Goal: Transaction & Acquisition: Purchase product/service

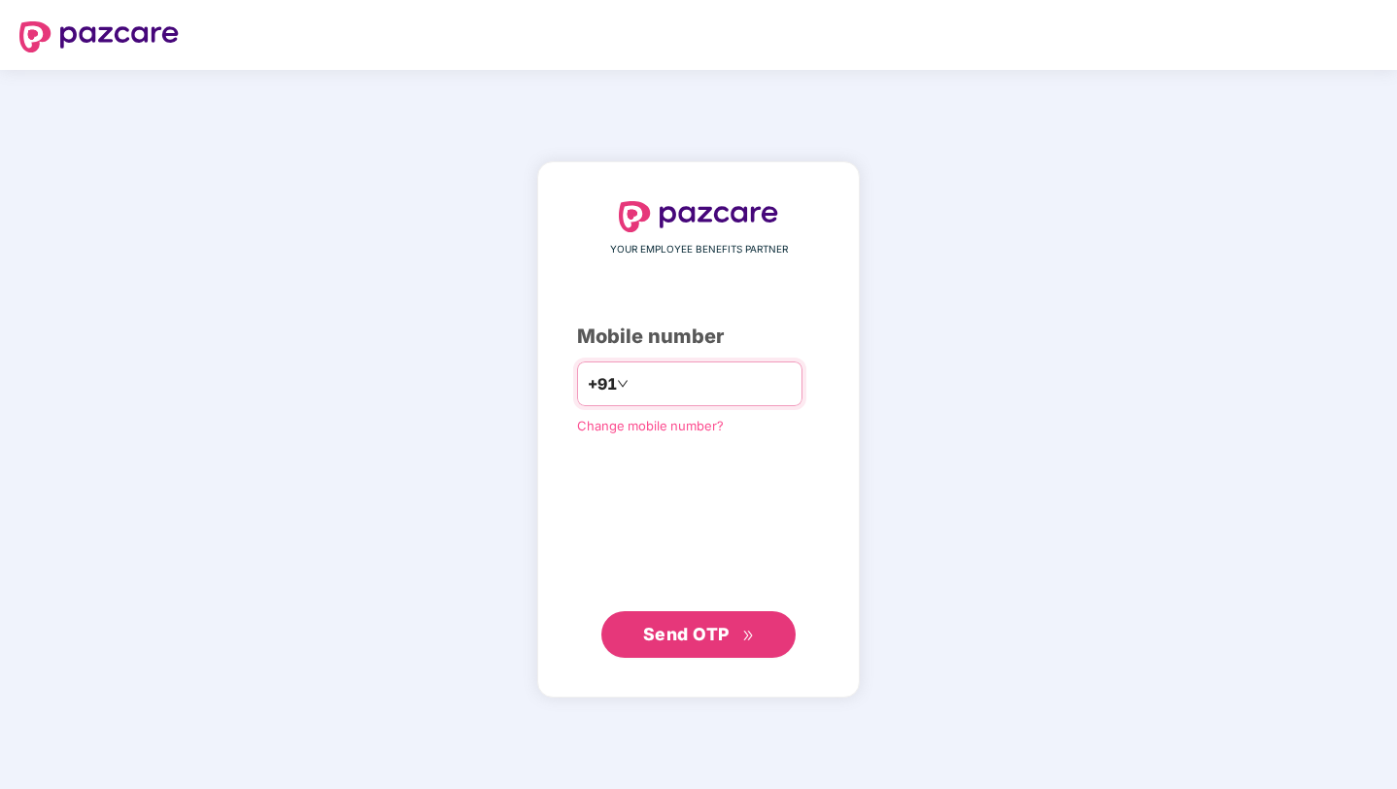
click at [678, 394] on input "number" at bounding box center [712, 383] width 159 height 31
type input "**********"
click at [744, 635] on icon "double-right" at bounding box center [748, 635] width 13 height 13
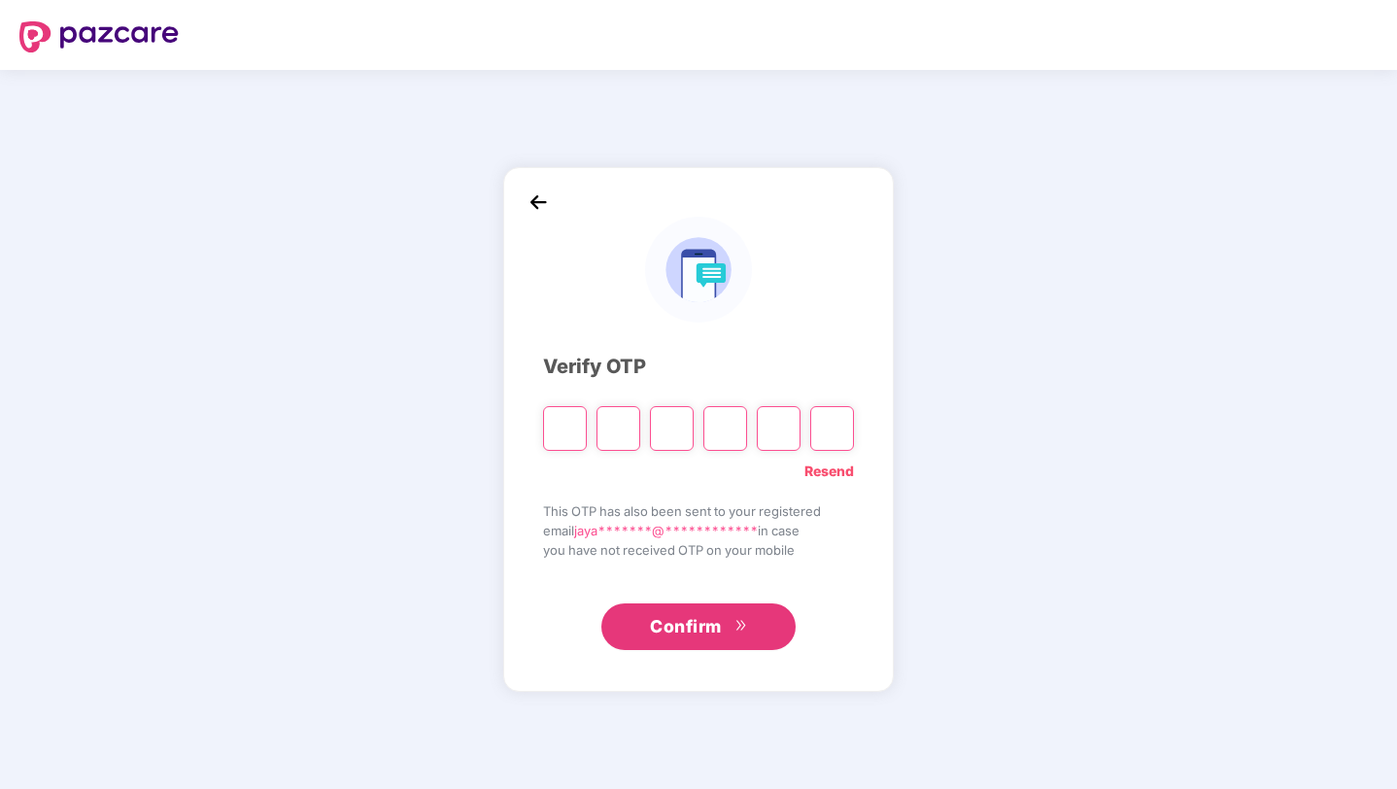
paste input "*"
type input "*"
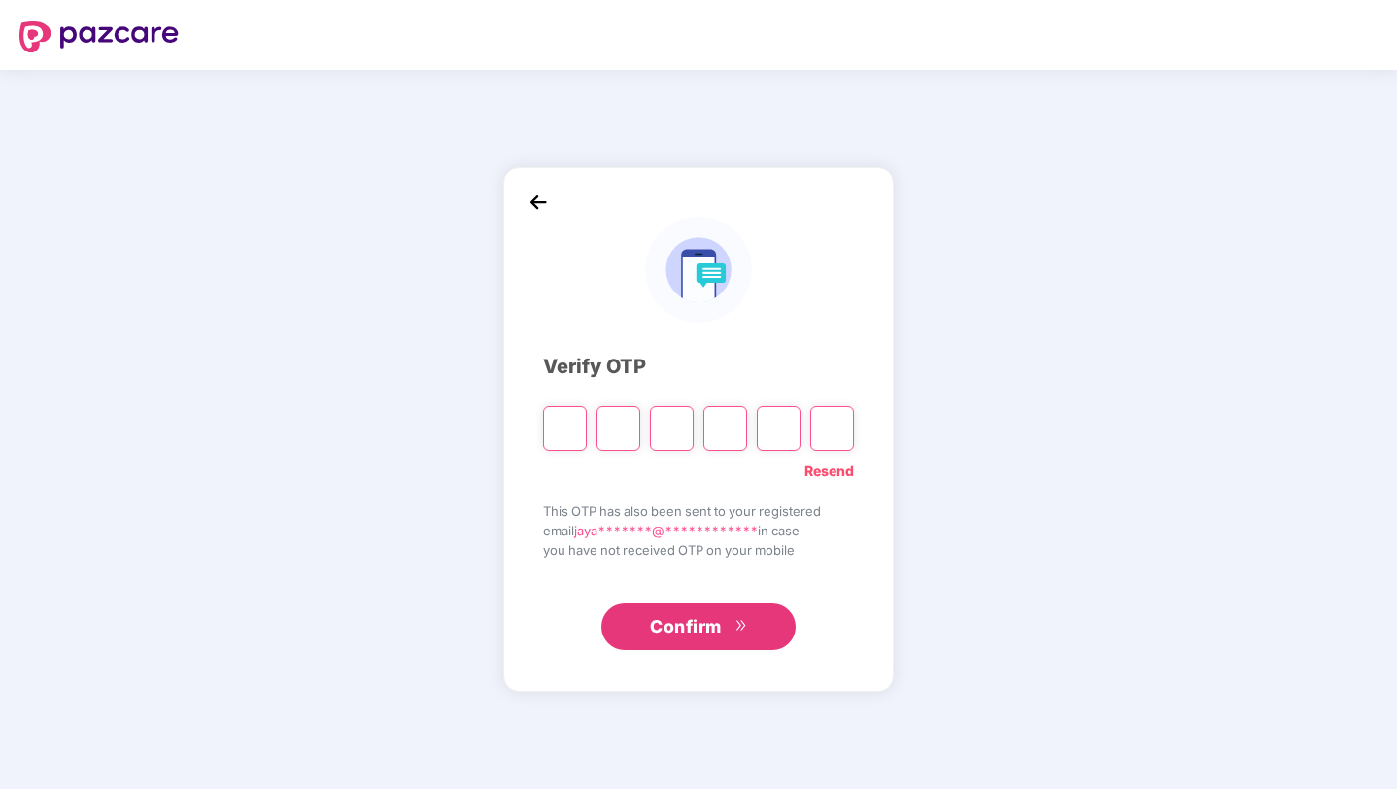
type input "*"
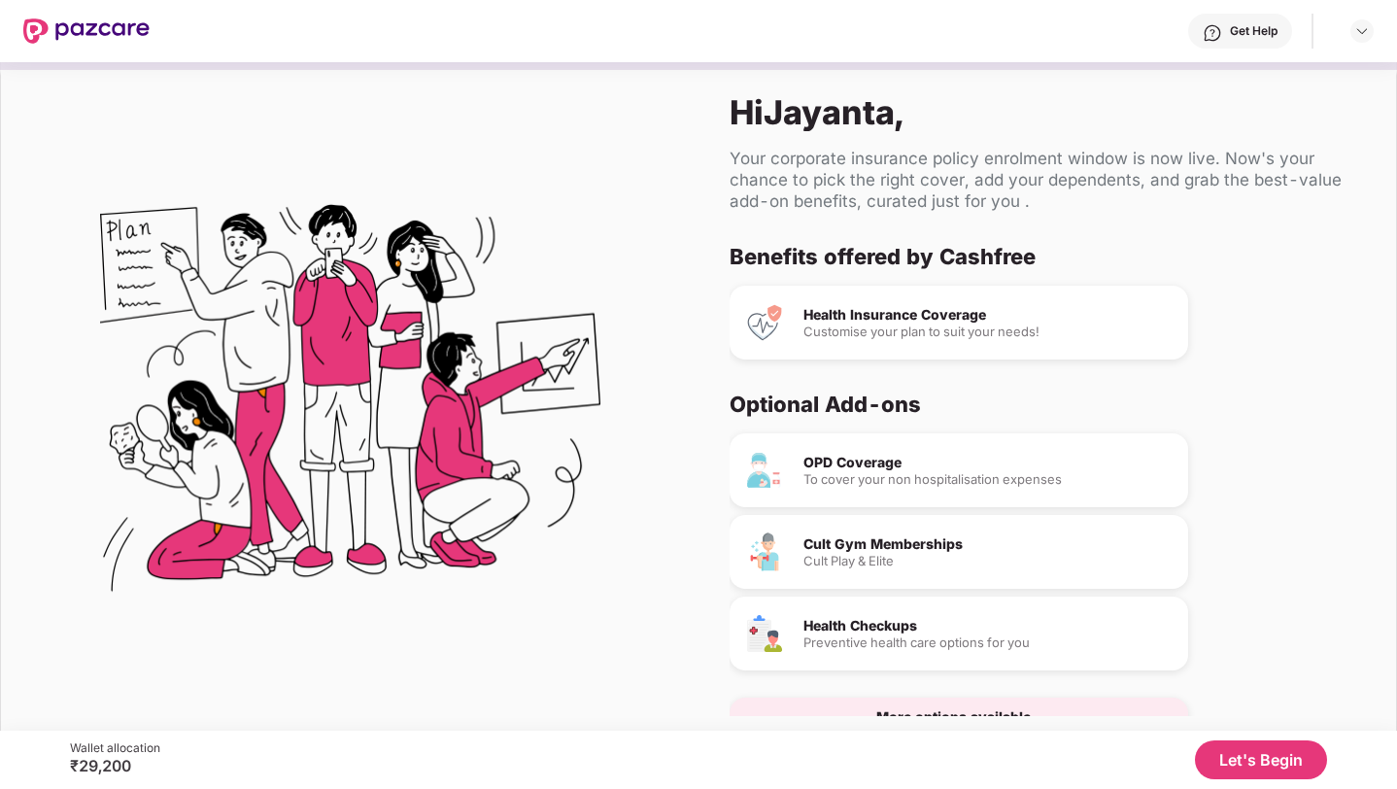
click at [1278, 756] on button "Let's Begin" at bounding box center [1261, 759] width 132 height 39
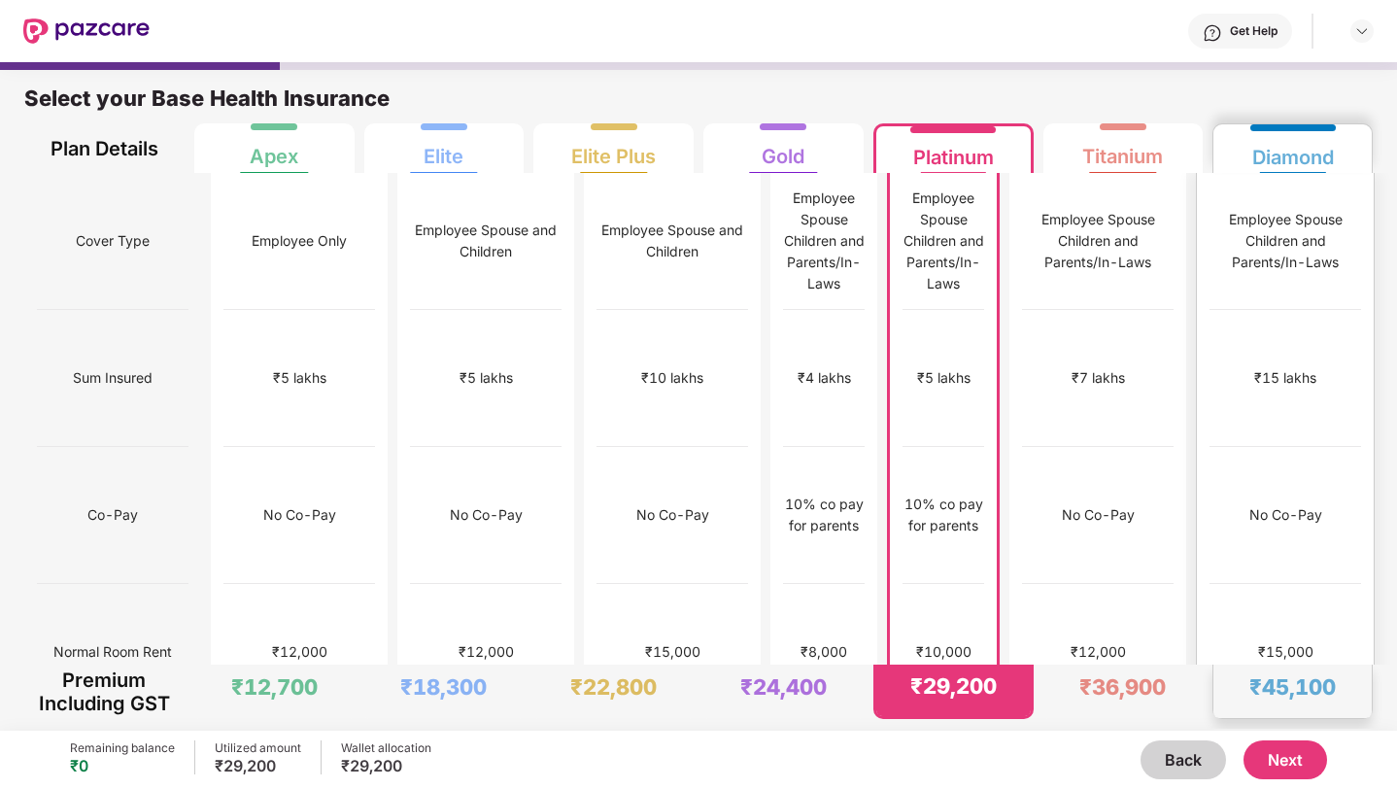
click at [1300, 141] on div "Diamond" at bounding box center [1294, 149] width 82 height 39
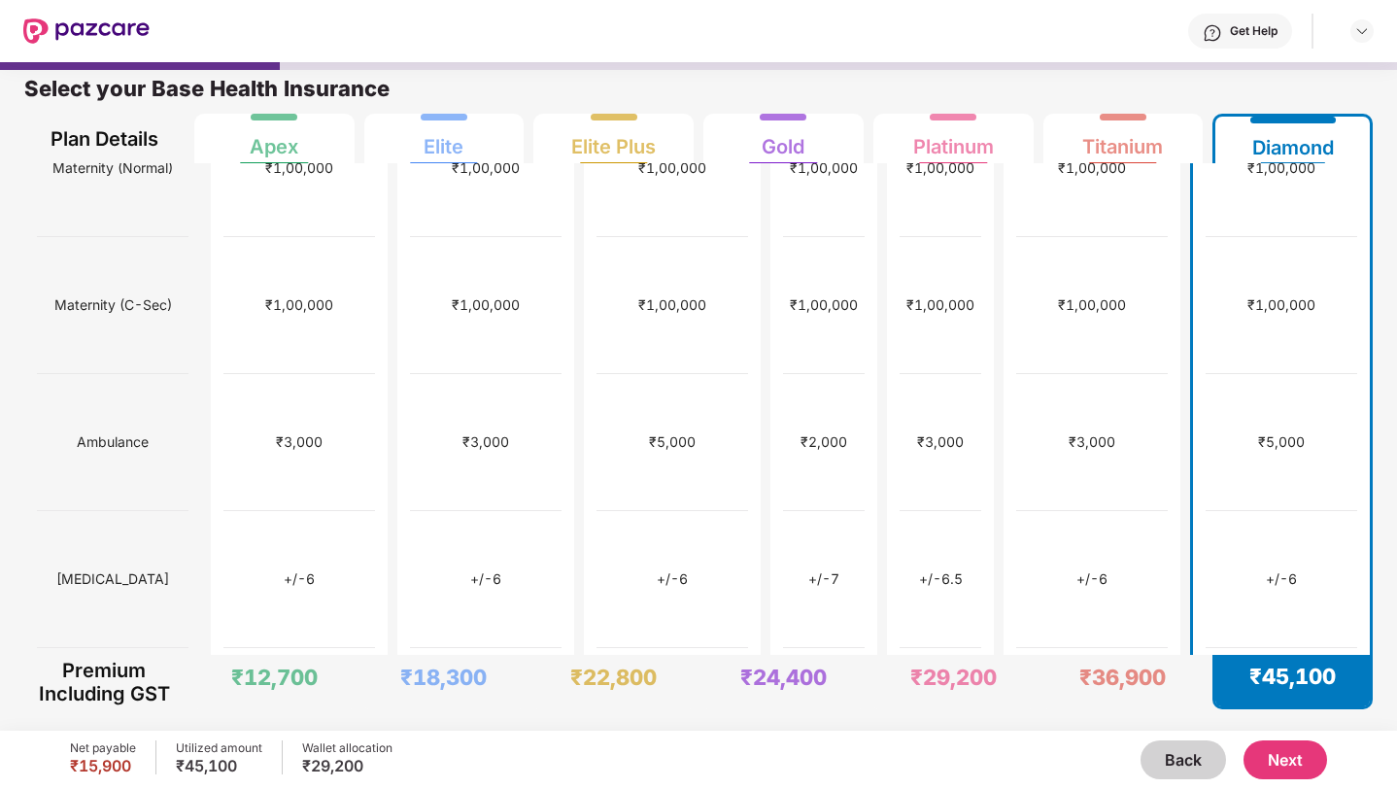
scroll to position [1038, 0]
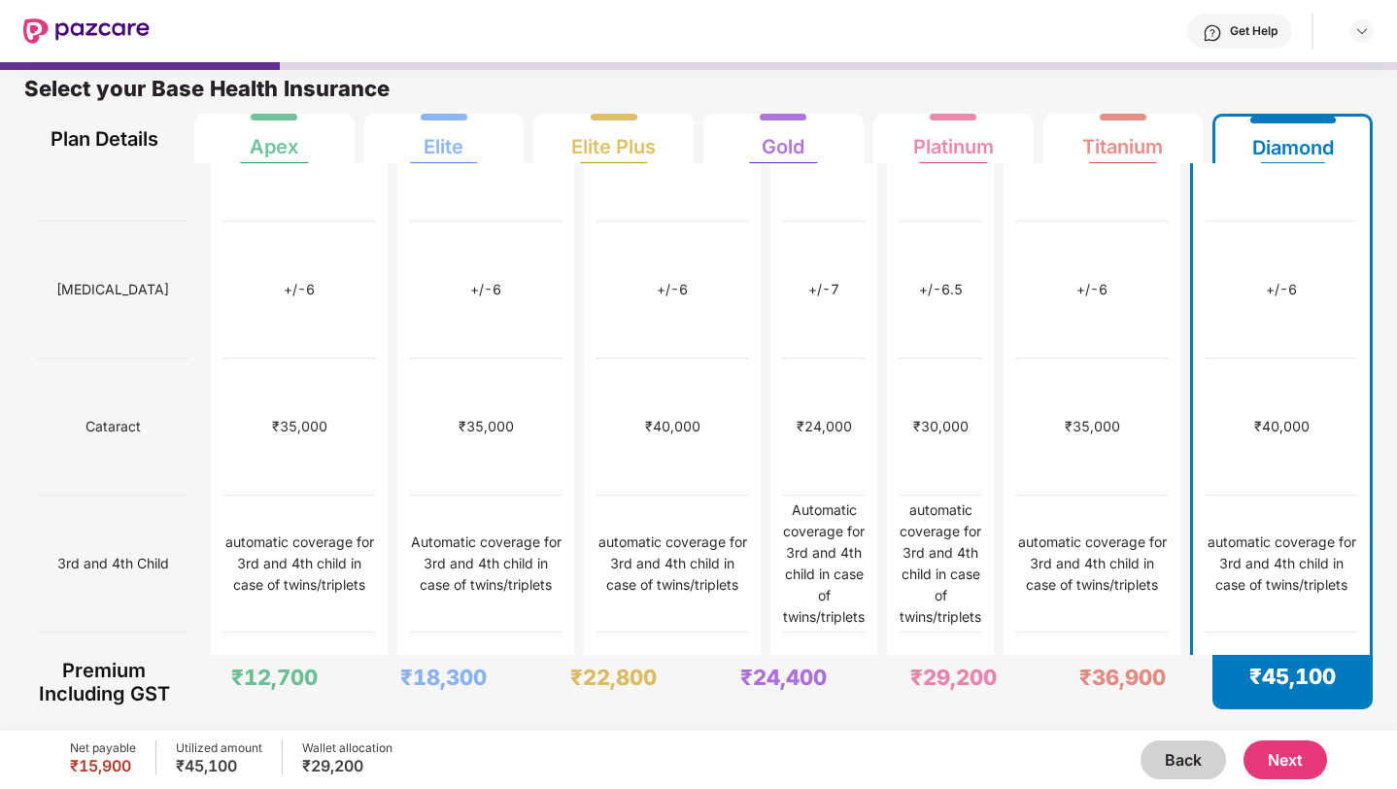
click at [1291, 761] on button "Next" at bounding box center [1286, 759] width 84 height 39
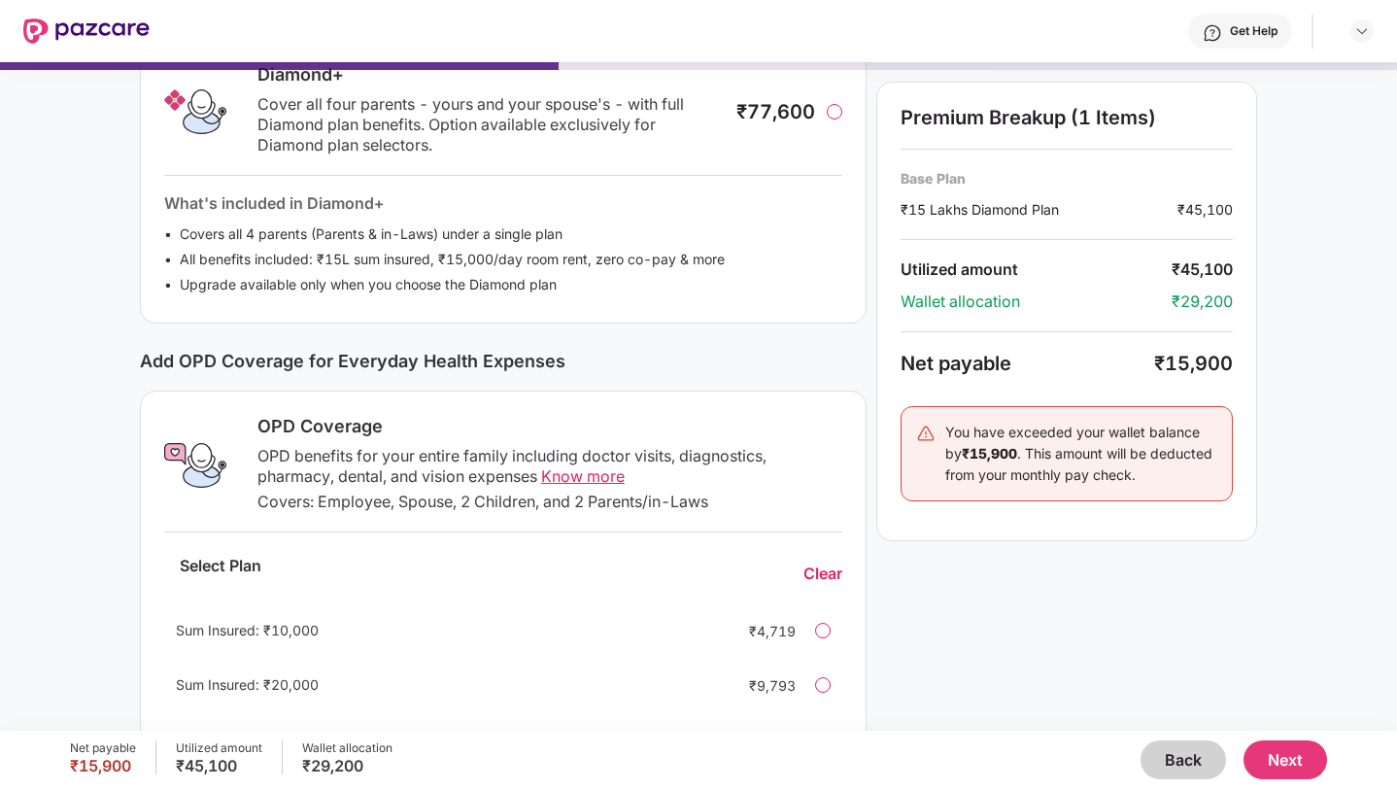
scroll to position [424, 0]
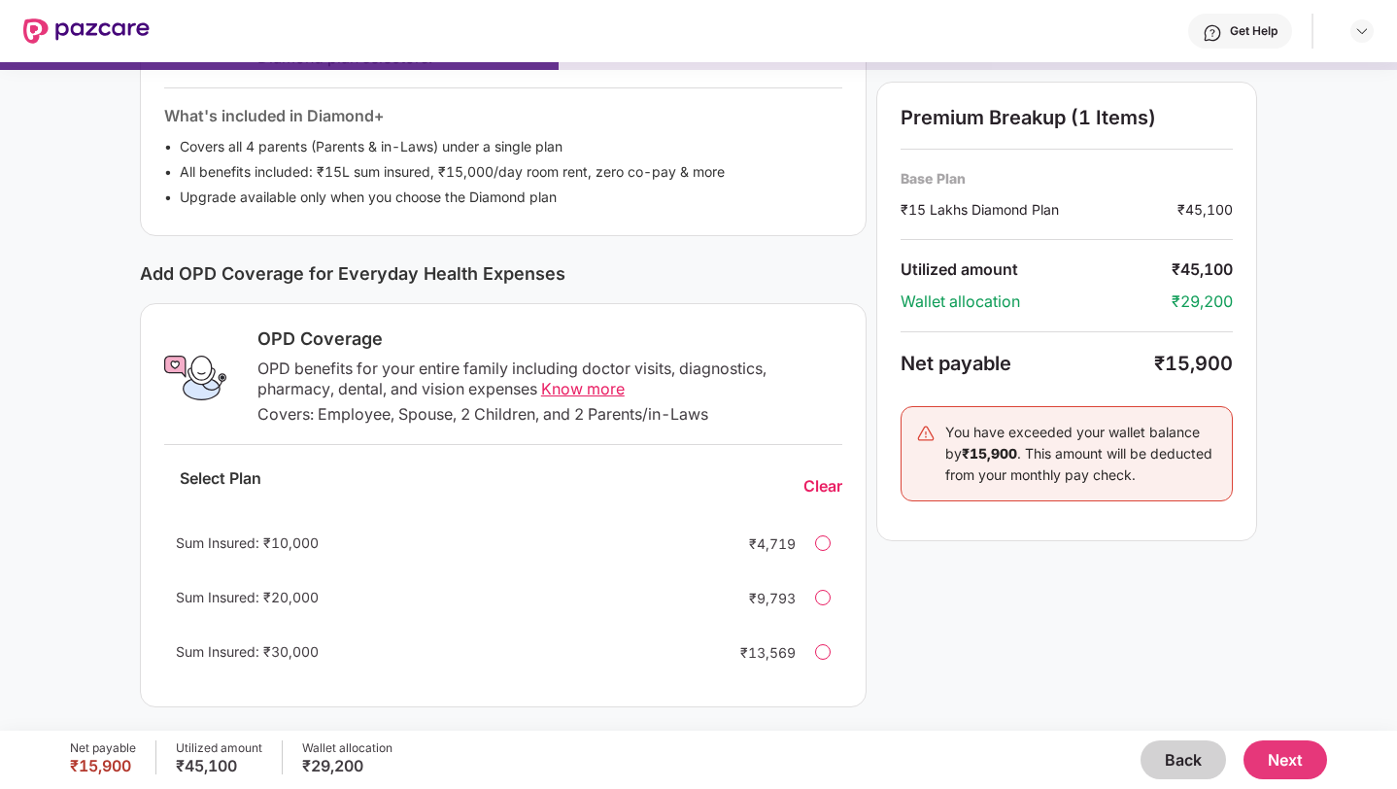
click at [825, 652] on div at bounding box center [823, 652] width 16 height 16
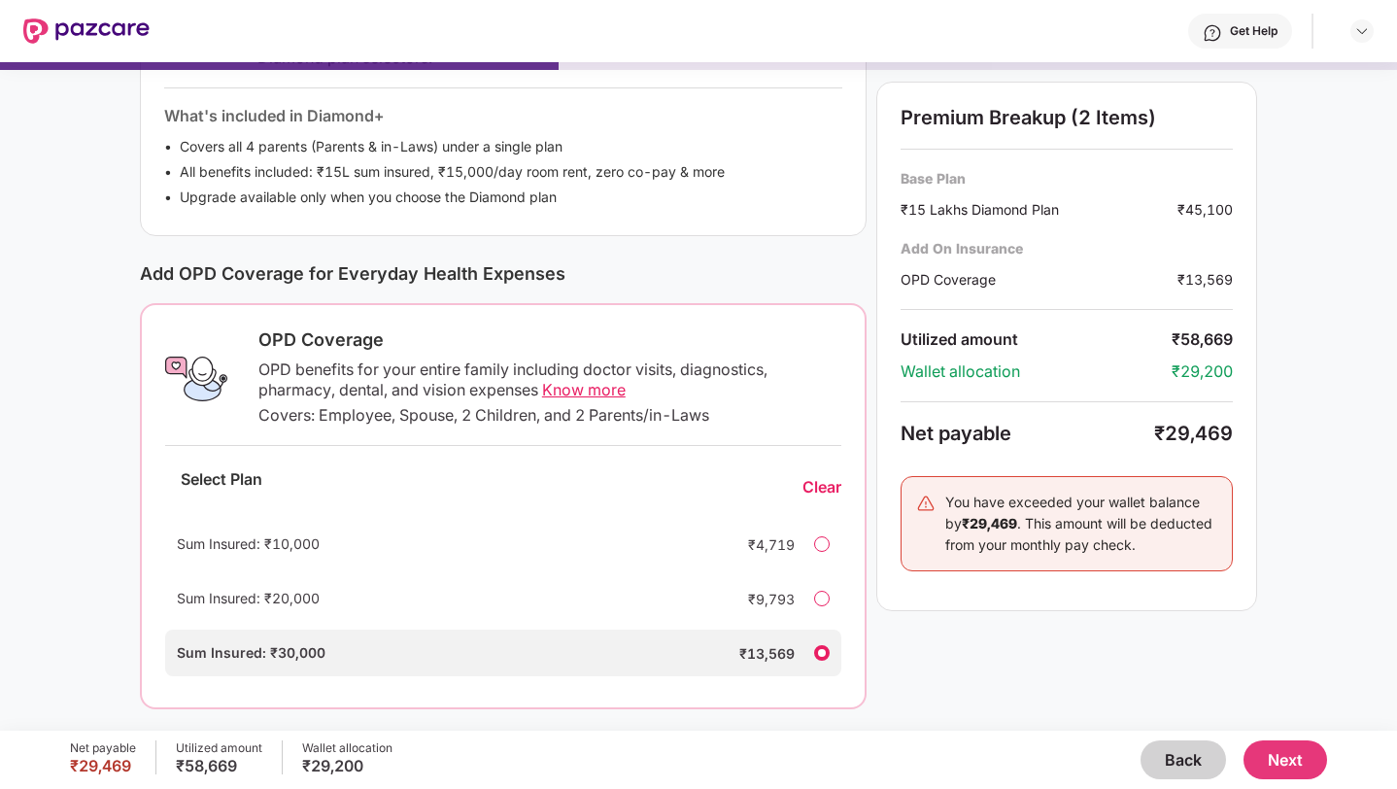
click at [607, 392] on span "Know more" at bounding box center [584, 389] width 84 height 19
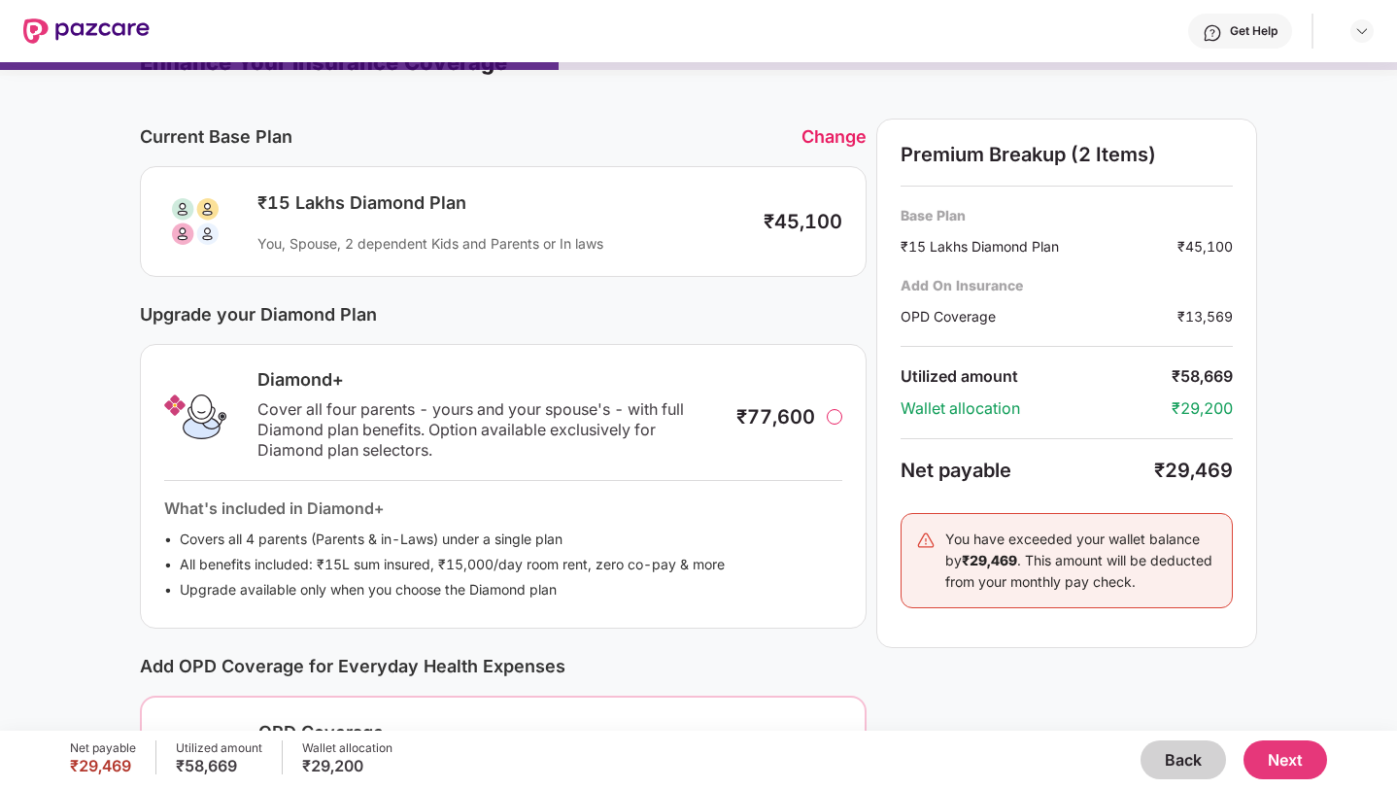
scroll to position [0, 0]
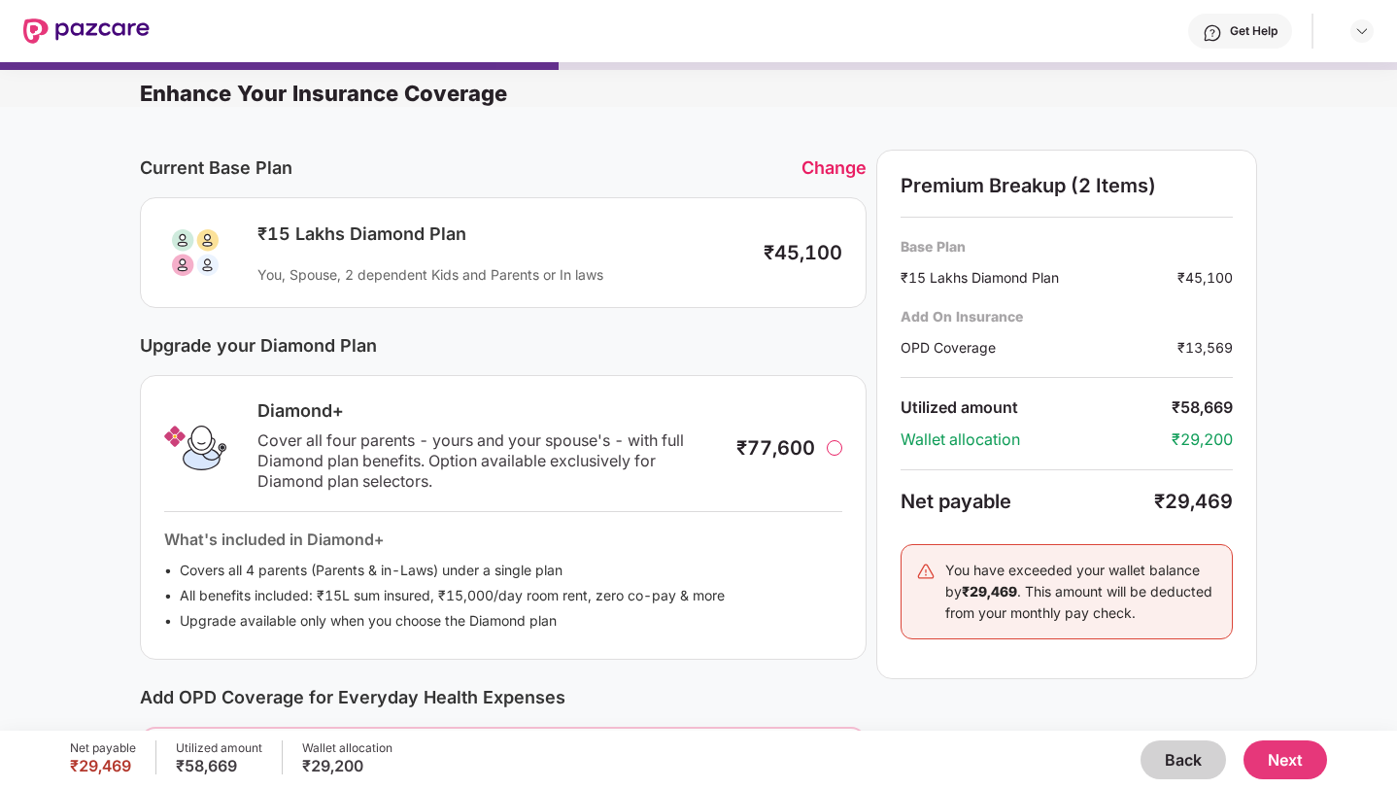
click at [636, 262] on div "₹15 Lakhs Diamond Plan You, Spouse, 2 dependent Kids and Parents or In laws" at bounding box center [495, 253] width 499 height 61
click at [835, 445] on div at bounding box center [835, 448] width 16 height 16
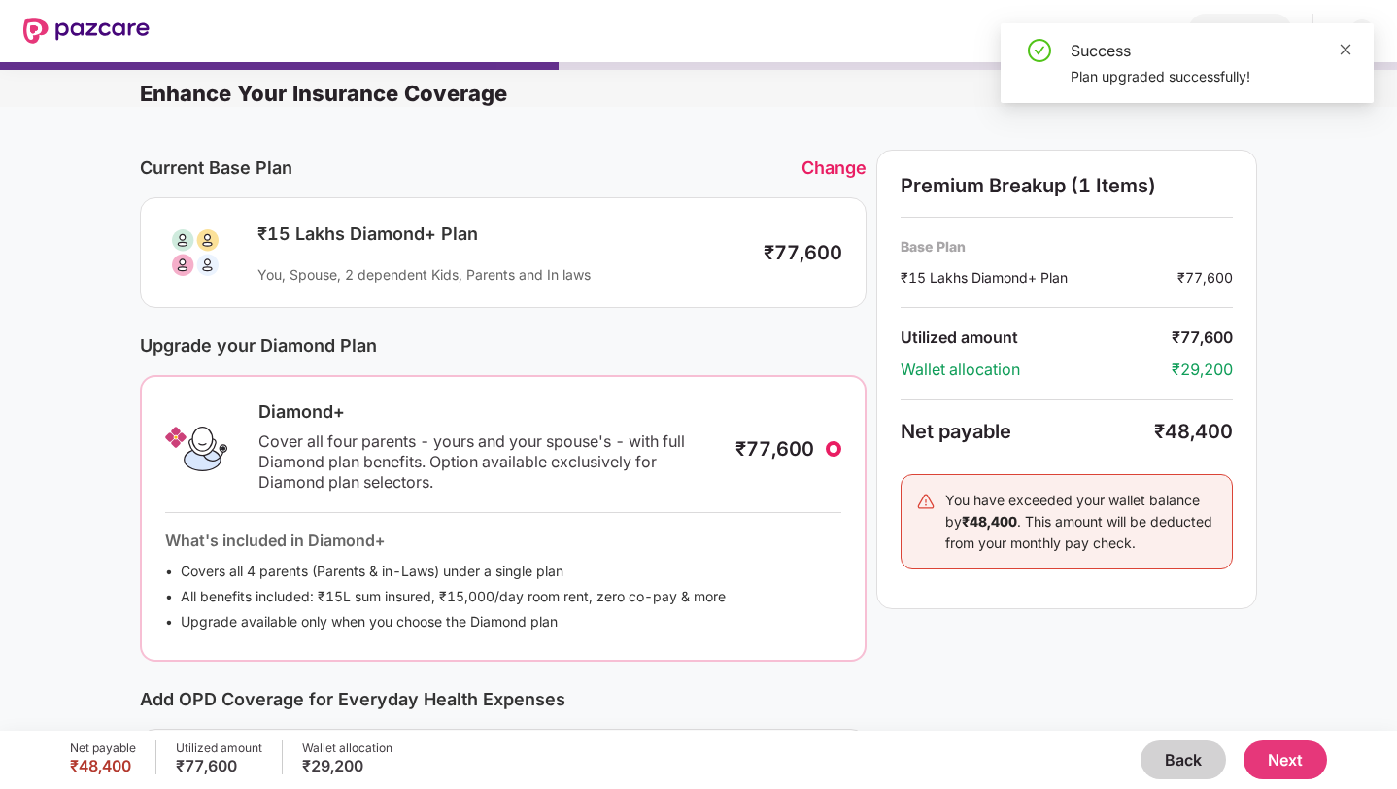
click at [1345, 49] on icon "close" at bounding box center [1346, 49] width 11 height 11
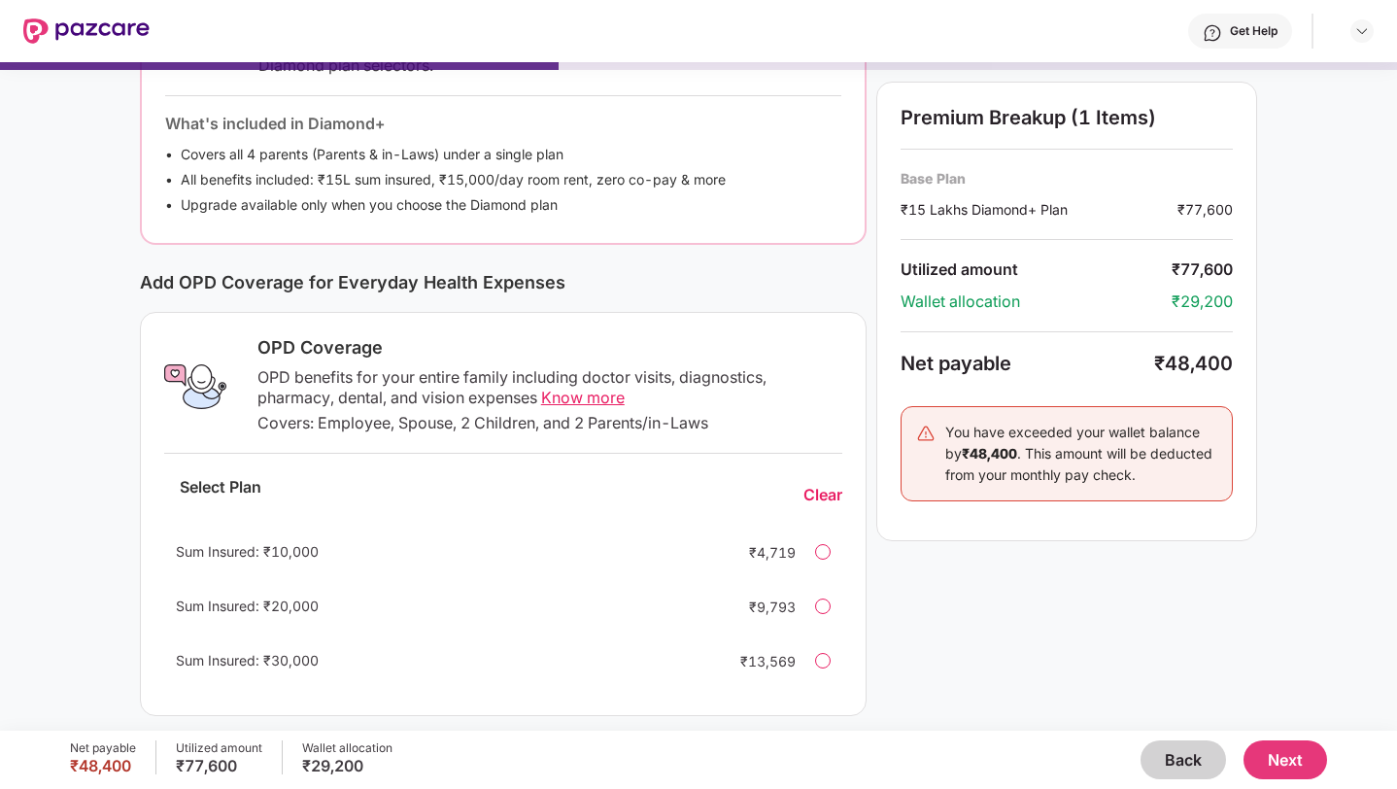
scroll to position [426, 0]
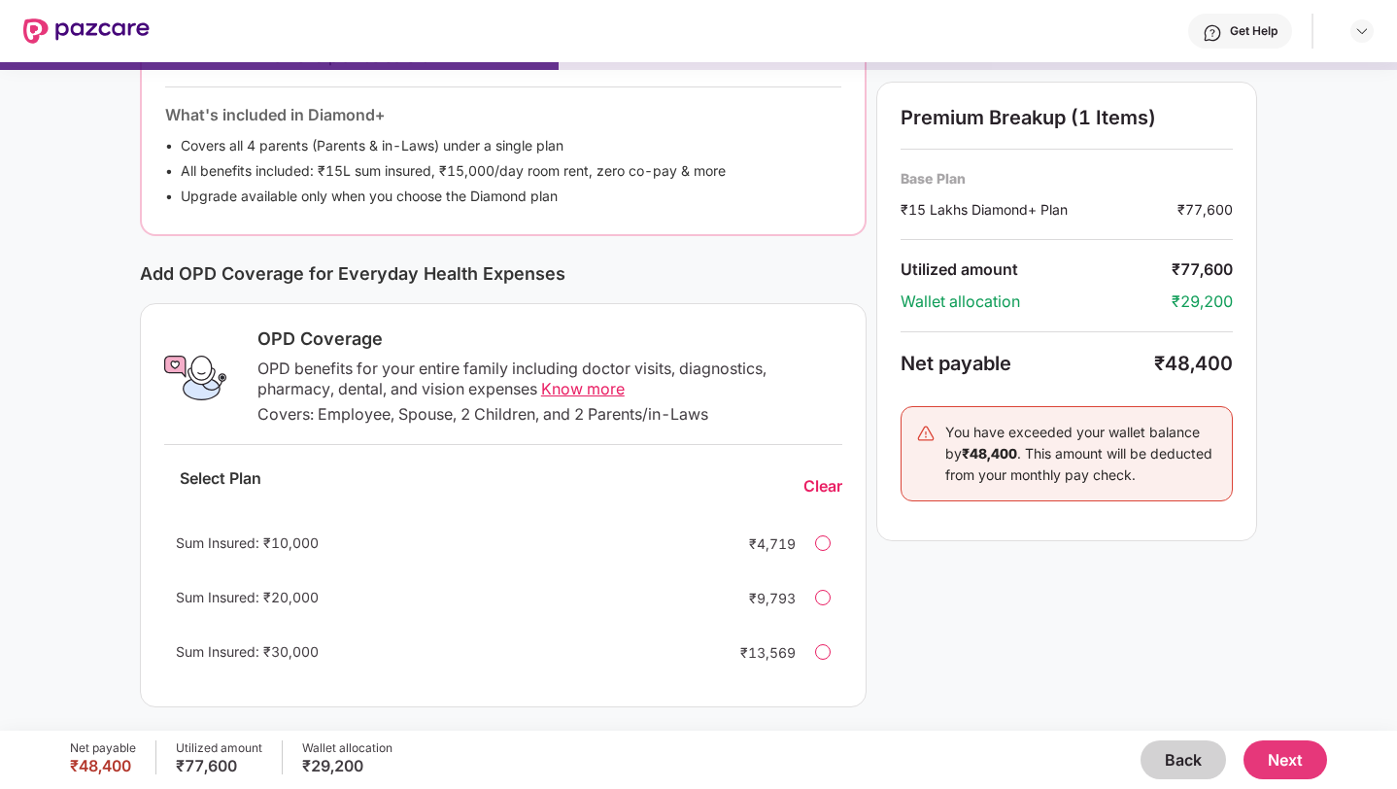
click at [821, 656] on div at bounding box center [823, 652] width 16 height 16
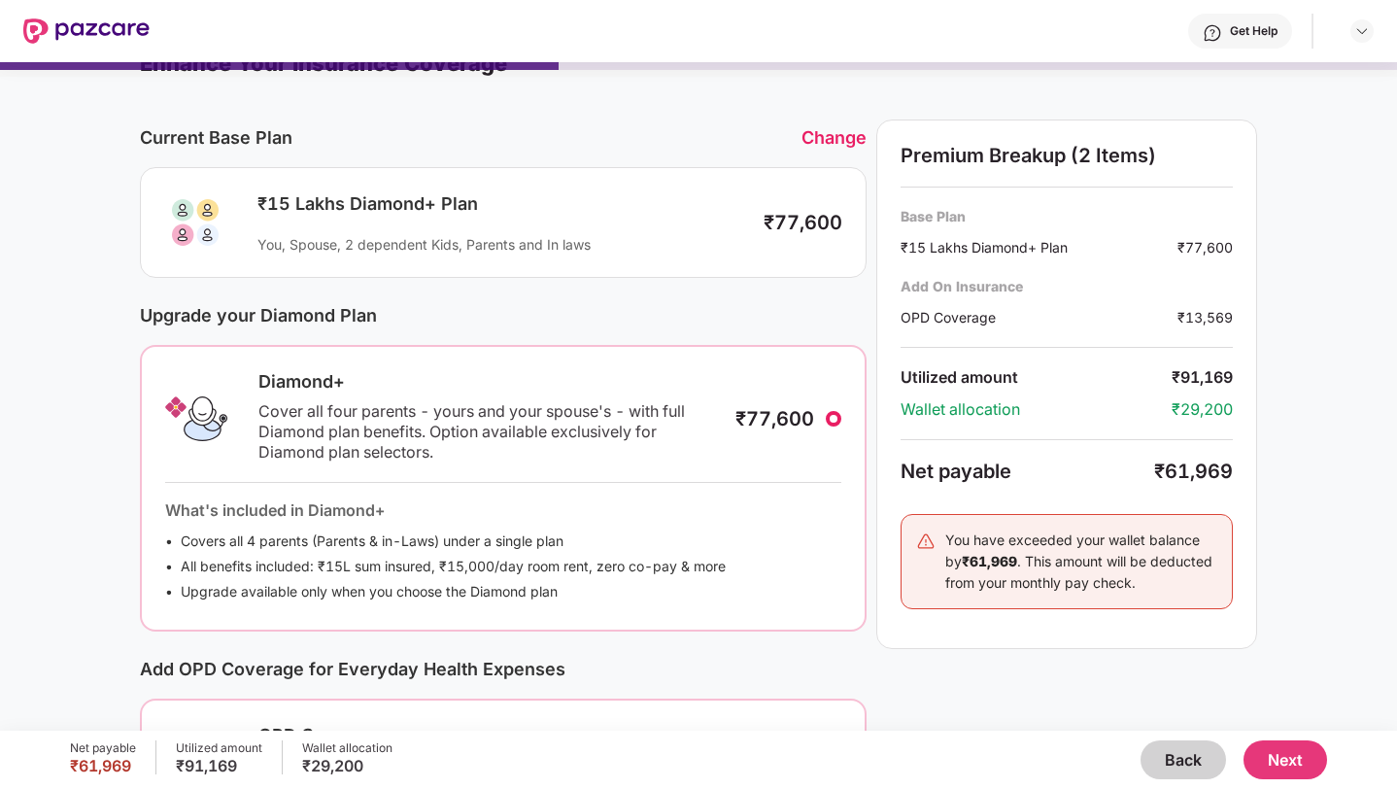
scroll to position [0, 0]
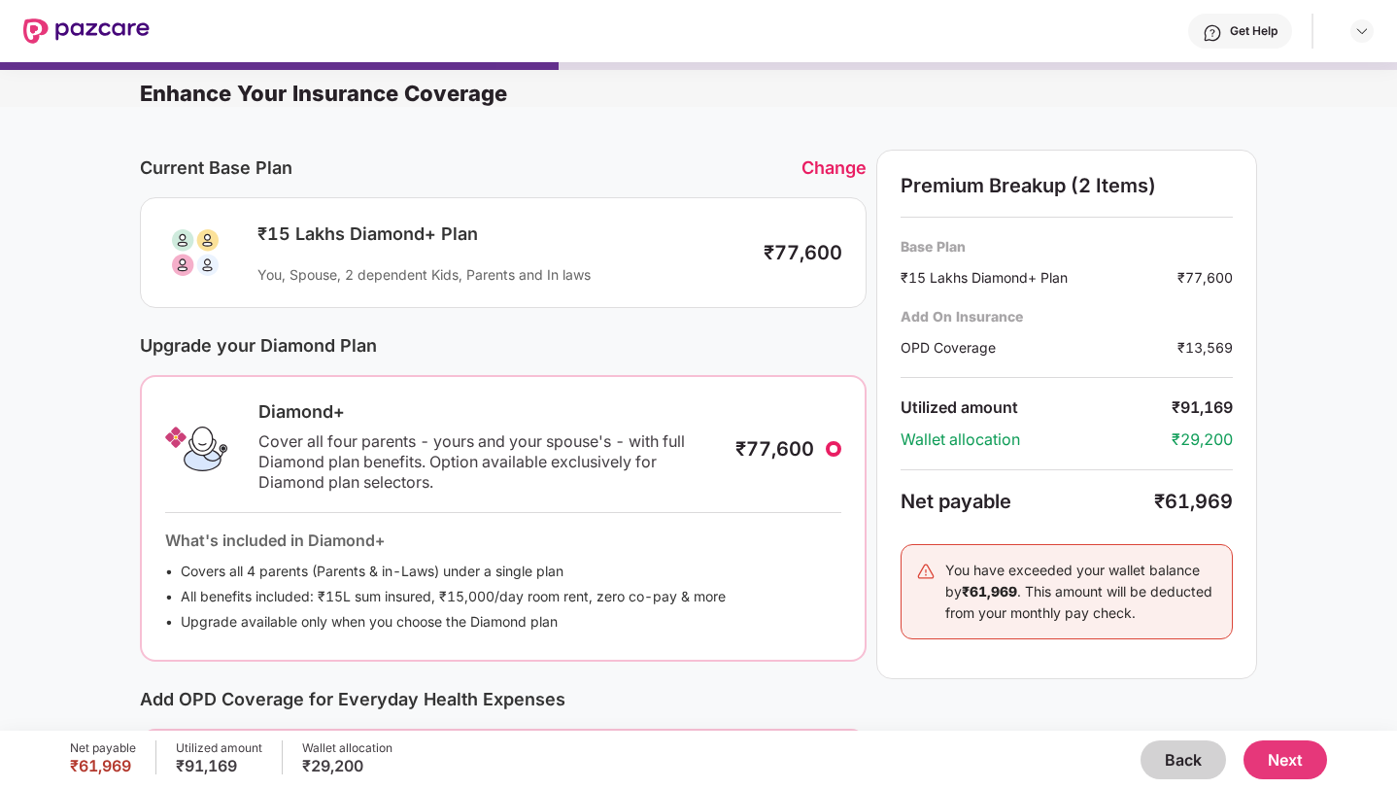
click at [750, 262] on div "₹15 Lakhs Diamond+ Plan You, Spouse, 2 dependent Kids, Parents and In laws ₹77,…" at bounding box center [503, 253] width 678 height 62
click at [844, 158] on div "Change" at bounding box center [834, 167] width 65 height 20
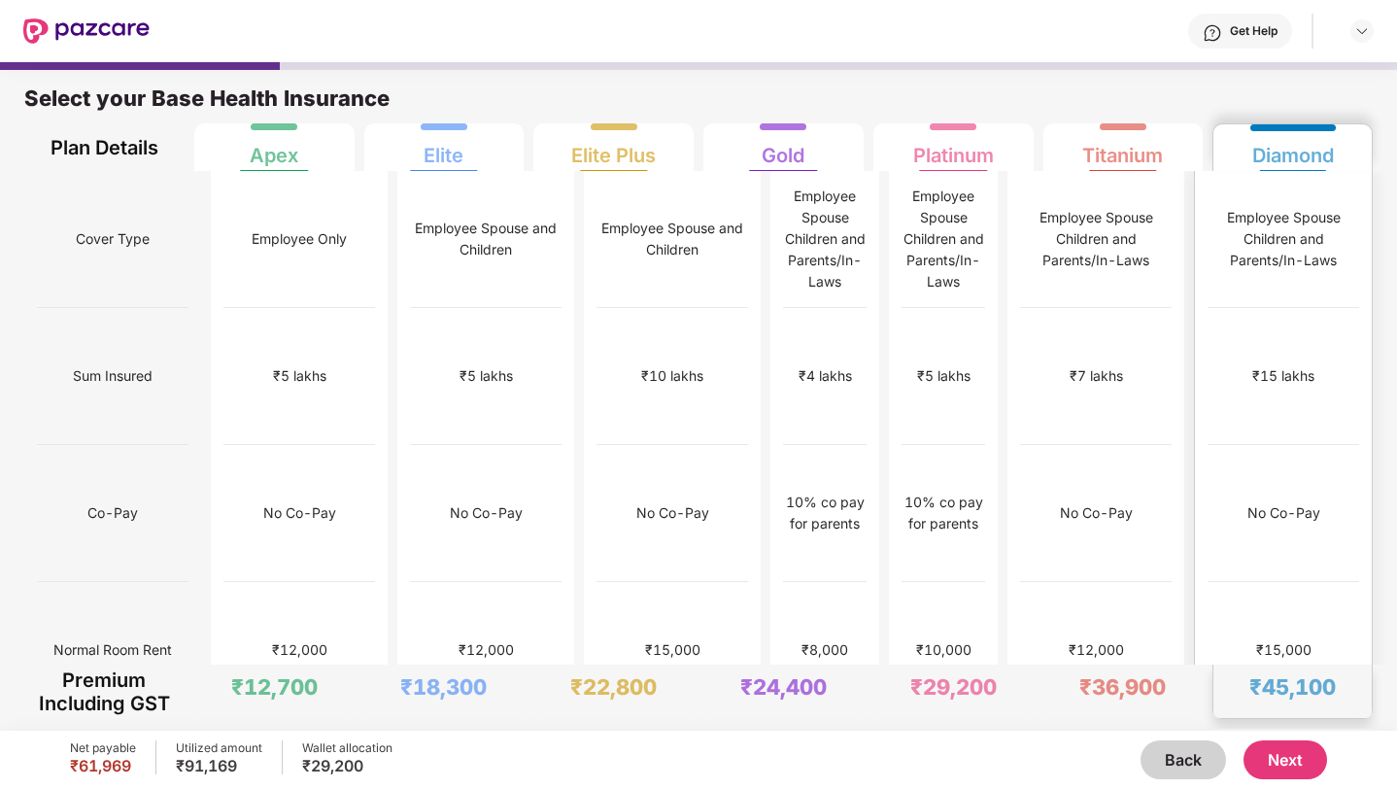
click at [1288, 141] on div "Diamond" at bounding box center [1294, 147] width 82 height 39
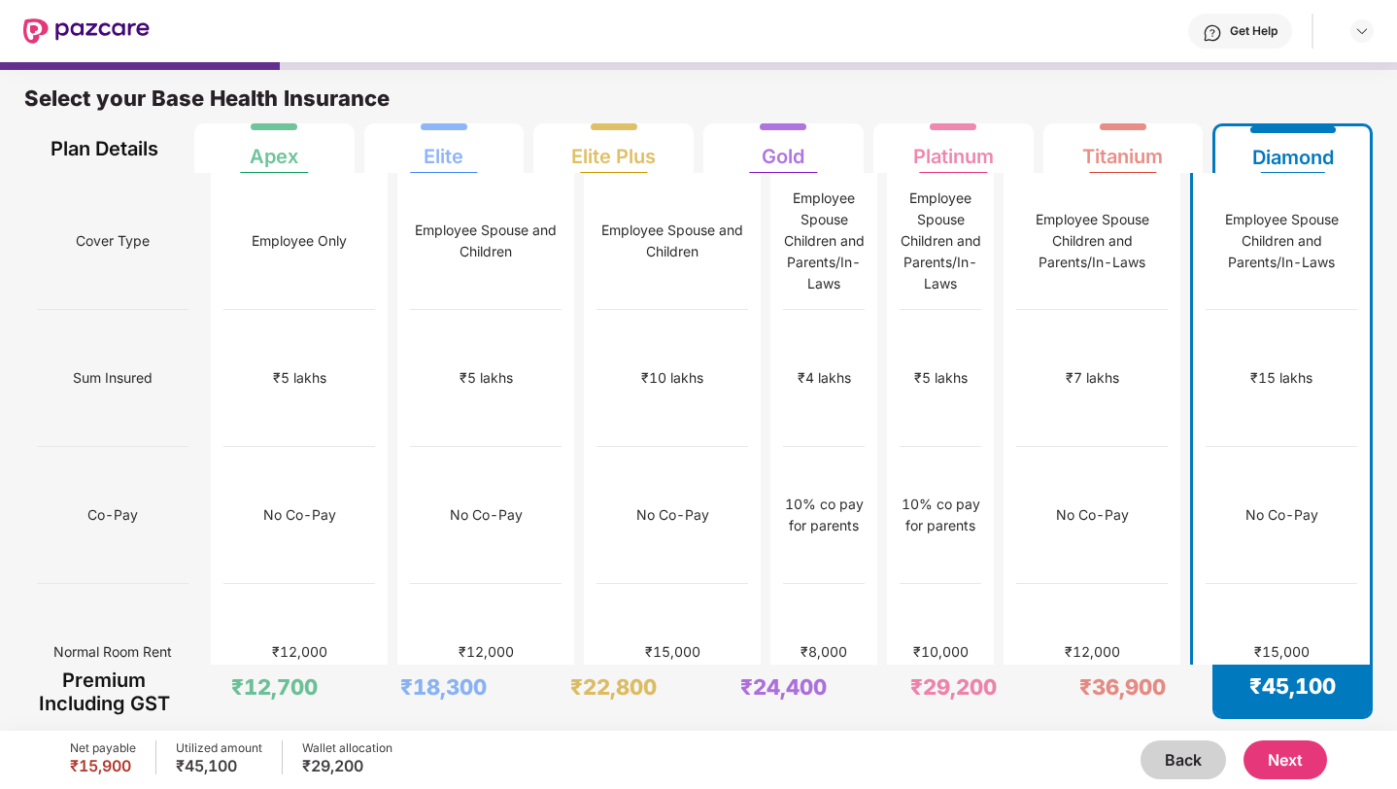
click at [1298, 768] on button "Next" at bounding box center [1286, 759] width 84 height 39
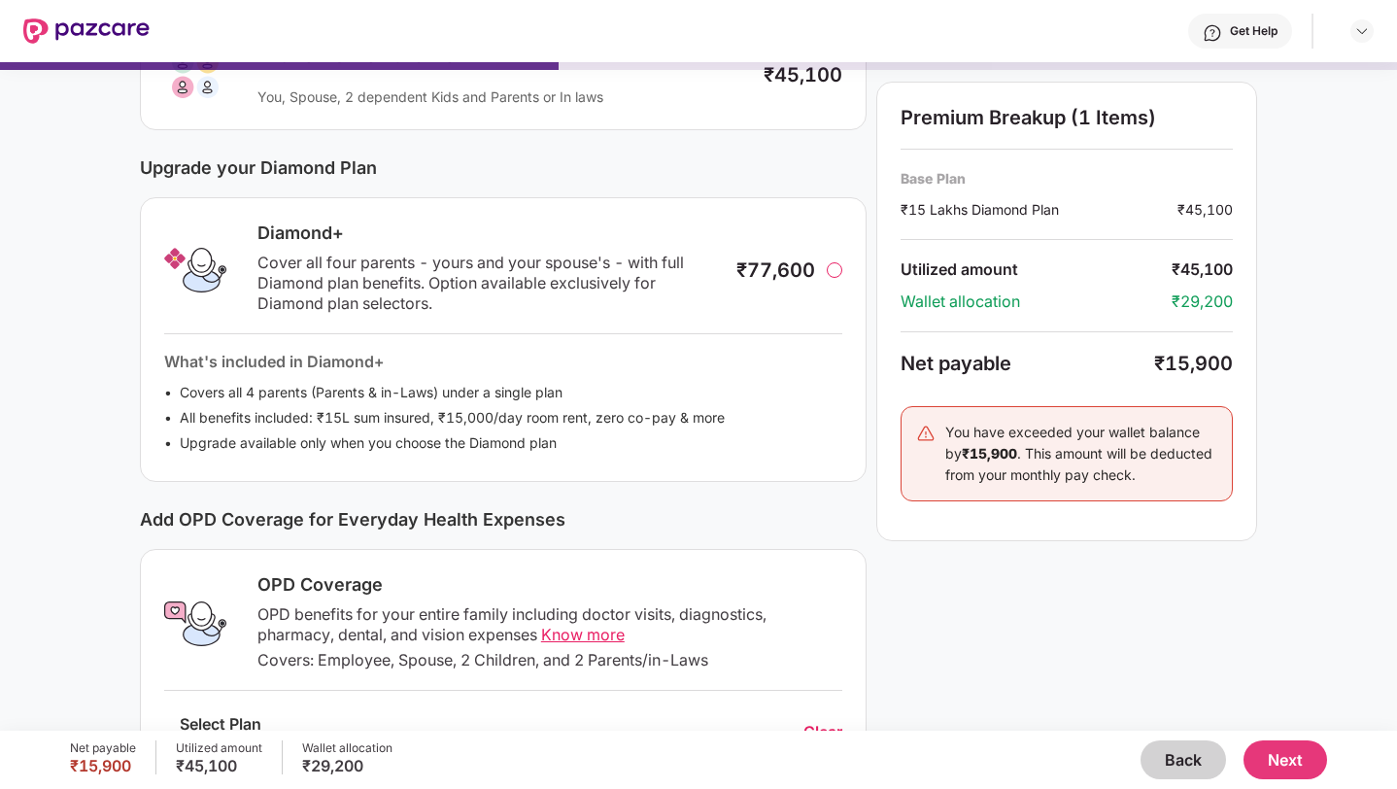
scroll to position [424, 0]
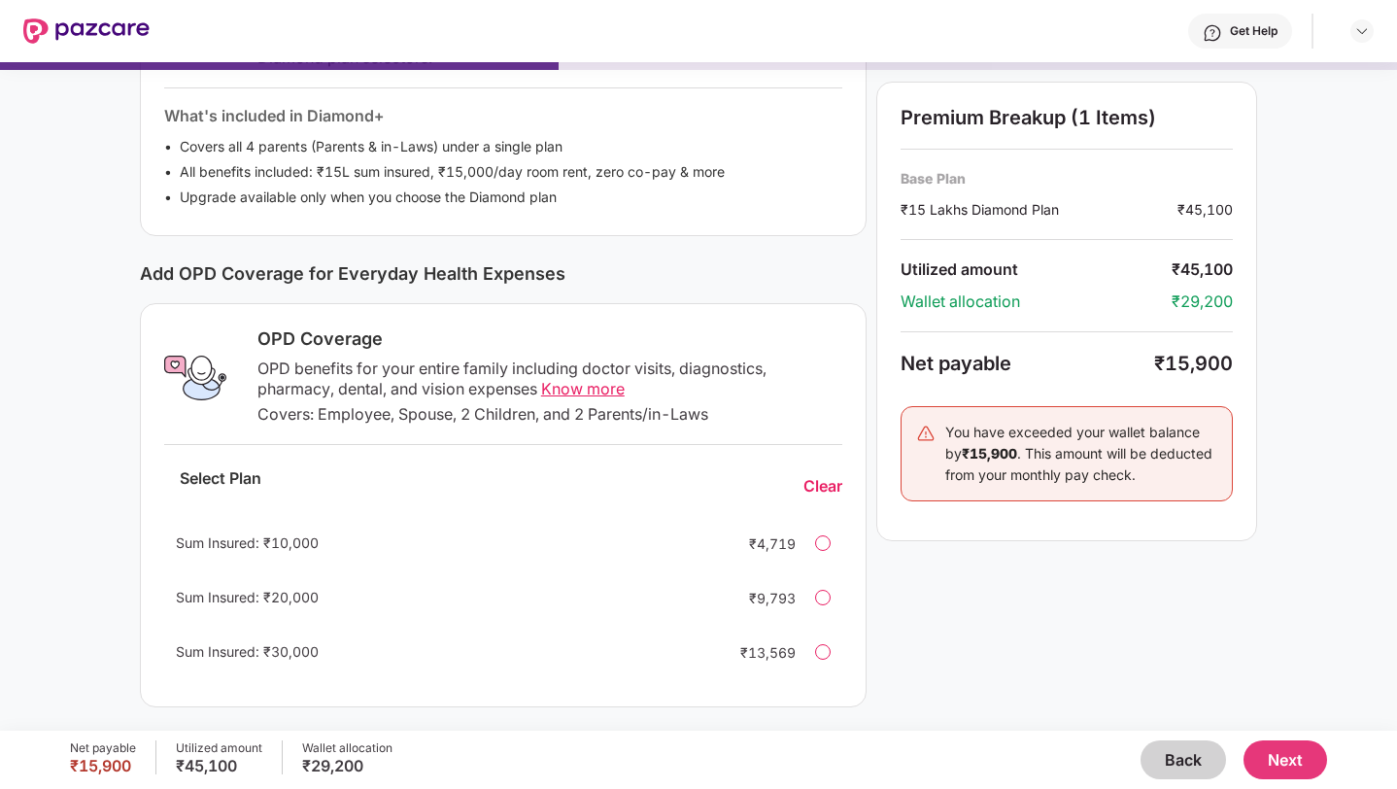
click at [609, 394] on span "Know more" at bounding box center [583, 388] width 84 height 19
click at [823, 659] on div at bounding box center [823, 652] width 16 height 16
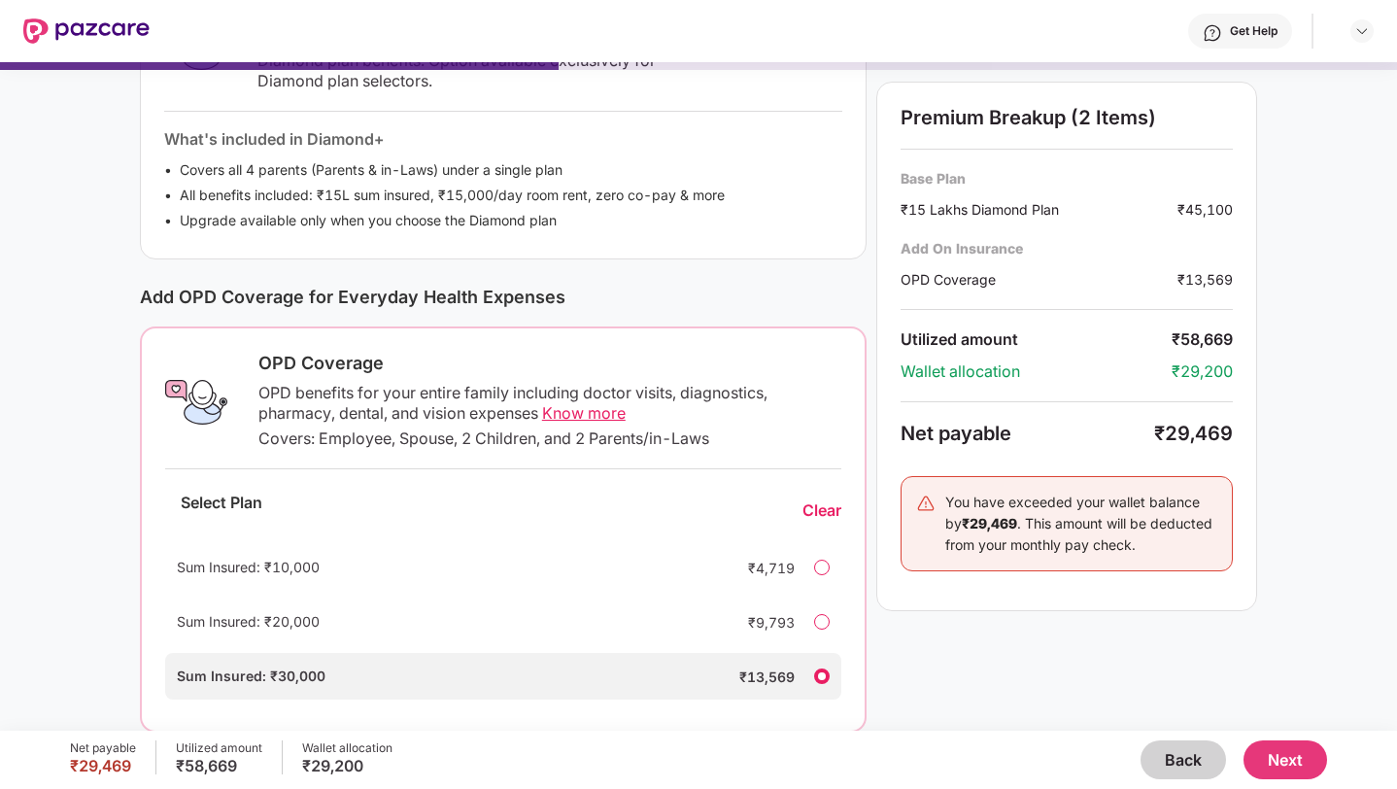
scroll to position [426, 0]
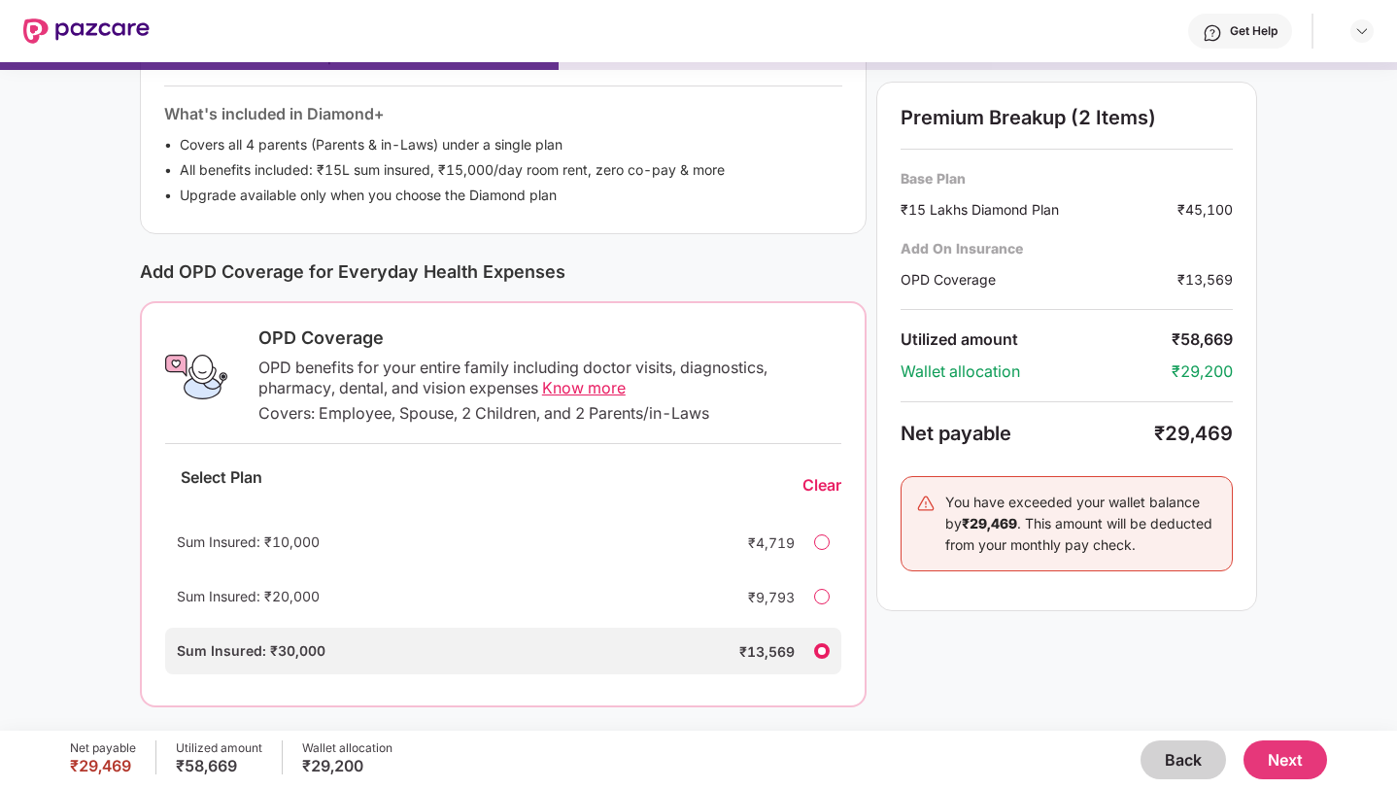
click at [1284, 757] on button "Next" at bounding box center [1286, 759] width 84 height 39
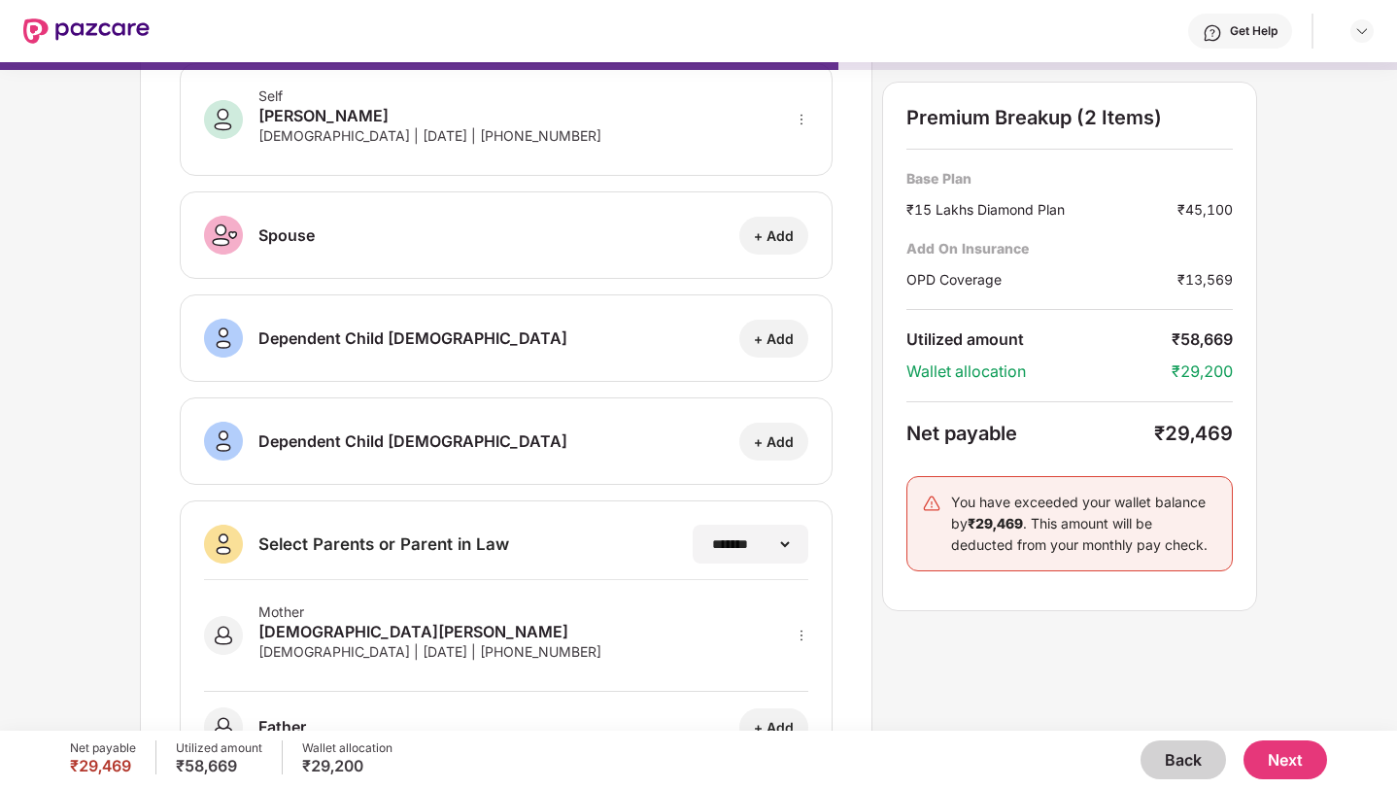
scroll to position [188, 0]
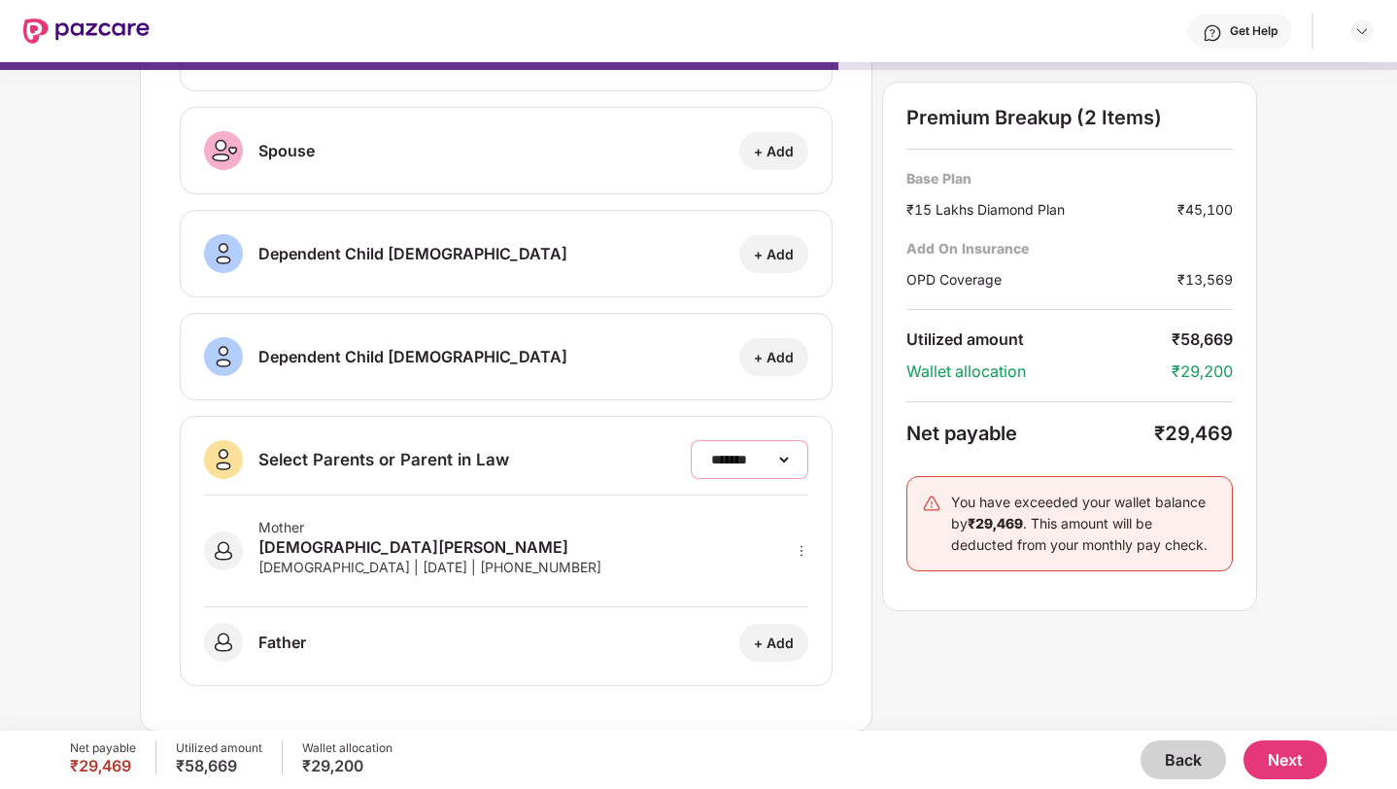
click at [729, 465] on select "**********" at bounding box center [749, 460] width 85 height 16
click at [1284, 752] on button "Next" at bounding box center [1286, 759] width 84 height 39
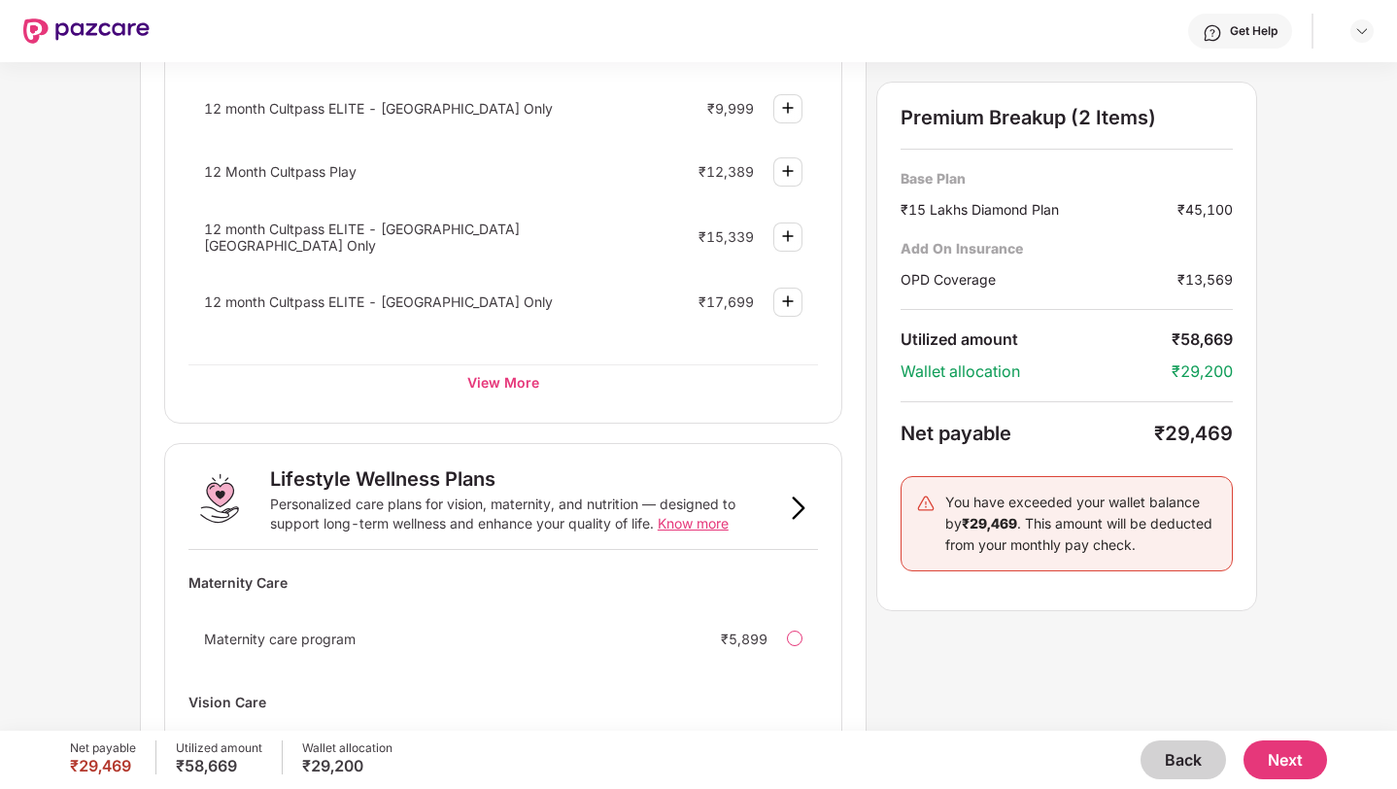
scroll to position [1125, 0]
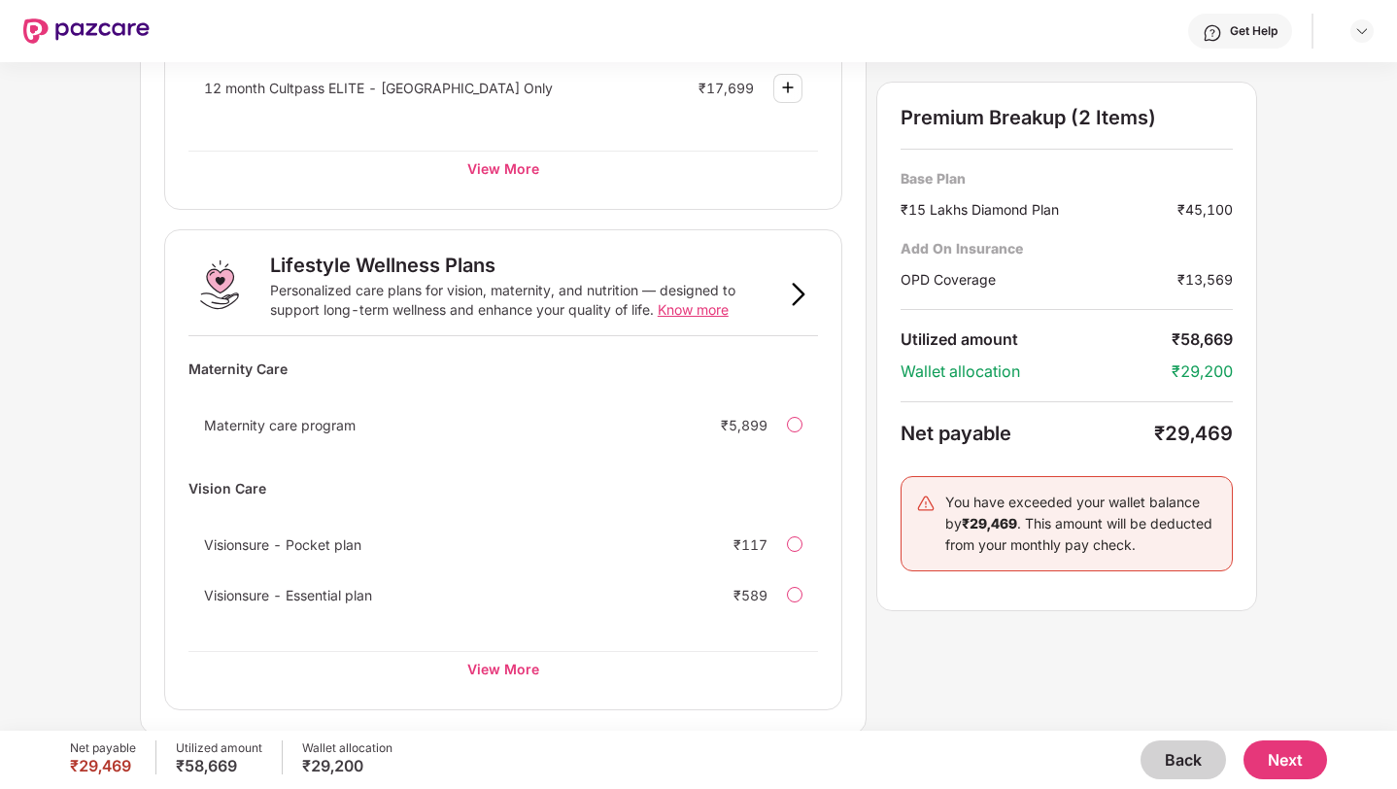
click at [1275, 756] on button "Next" at bounding box center [1286, 759] width 84 height 39
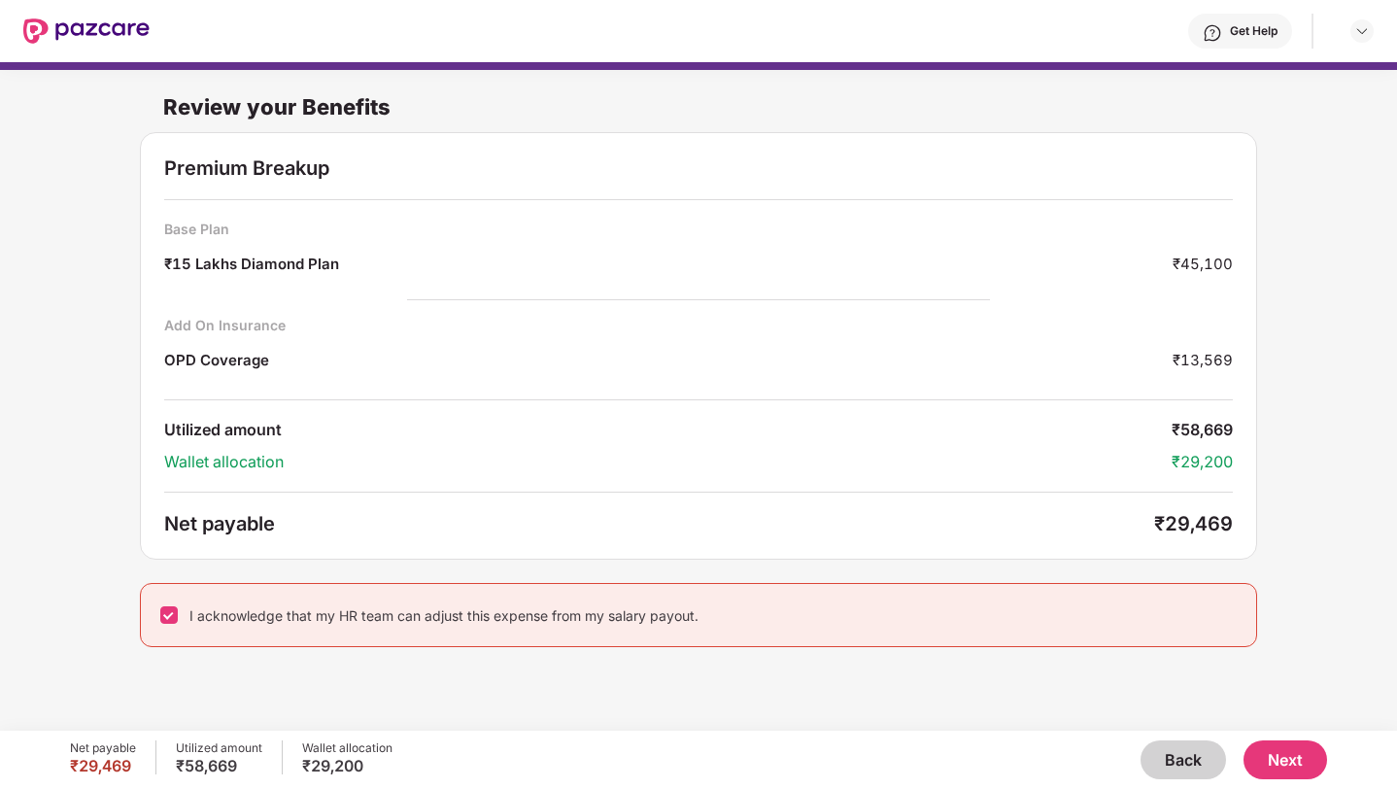
click at [1293, 752] on button "Next" at bounding box center [1286, 759] width 84 height 39
